Goal: Task Accomplishment & Management: Manage account settings

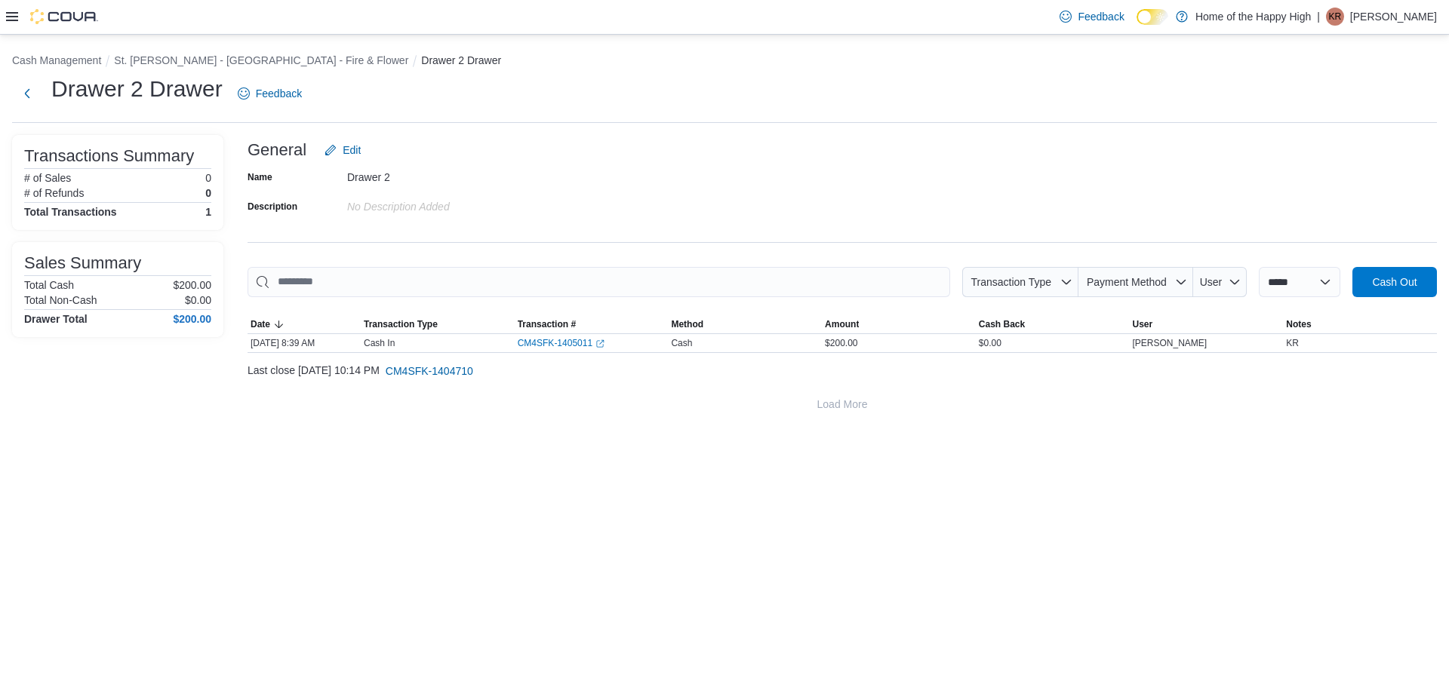
click at [1397, 17] on p "[PERSON_NAME]" at bounding box center [1393, 17] width 87 height 18
click at [1337, 149] on span "Sign Out" at bounding box center [1339, 147] width 41 height 15
